Goal: Check status: Check status

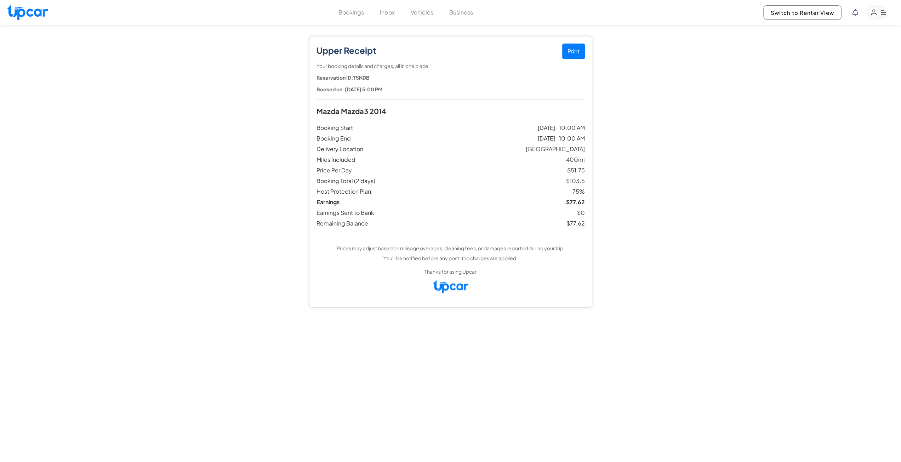
click at [356, 12] on button "Bookings" at bounding box center [352, 12] width 26 height 9
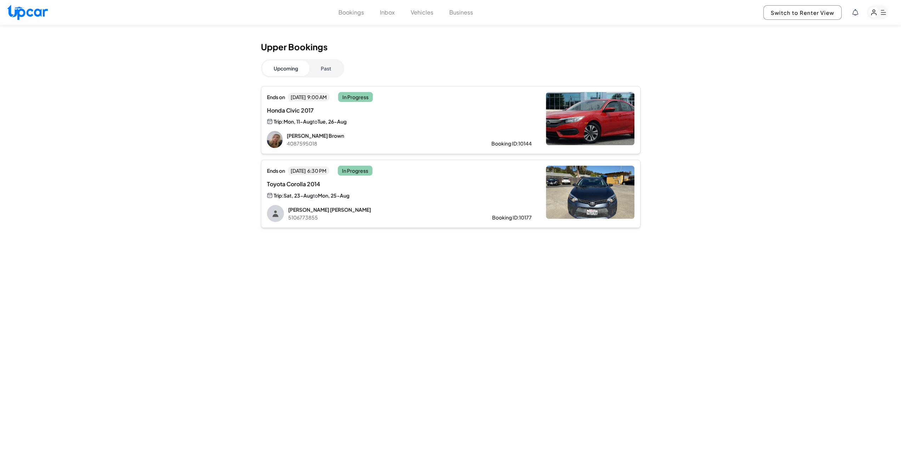
click at [466, 200] on div "Ends [DATE][DATE] 6:30 PM In Progress Toyota Corolla 2014 Trip: Sat, 23-Aug to …" at bounding box center [399, 194] width 265 height 56
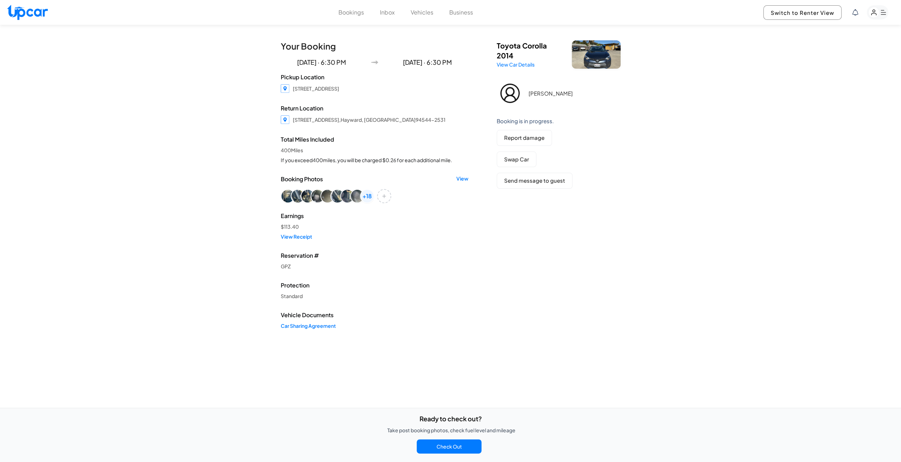
click at [298, 243] on div "Your Booking [DATE] · 6:30 PM [DATE] · 6:30 PM Pickup Location [STREET_ADDRESS]…" at bounding box center [375, 190] width 188 height 300
click at [292, 238] on link "View Receipt" at bounding box center [375, 236] width 188 height 7
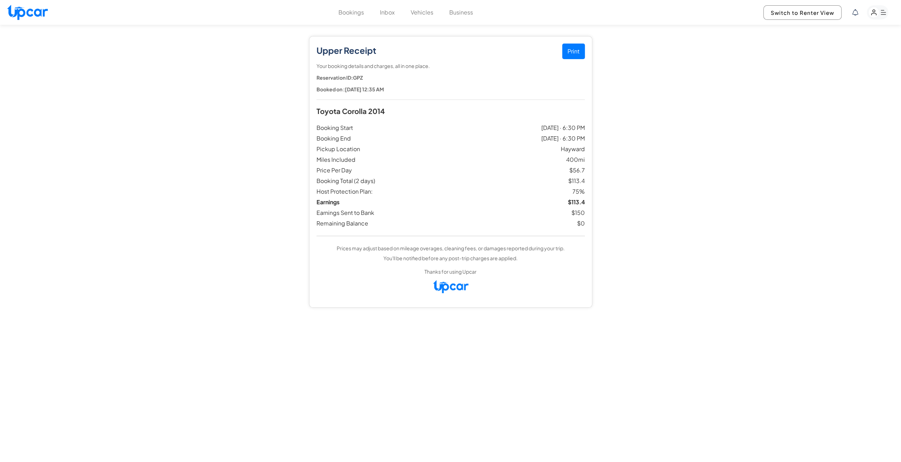
click at [348, 16] on button "Bookings" at bounding box center [352, 12] width 26 height 9
